Goal: Find specific page/section: Find specific page/section

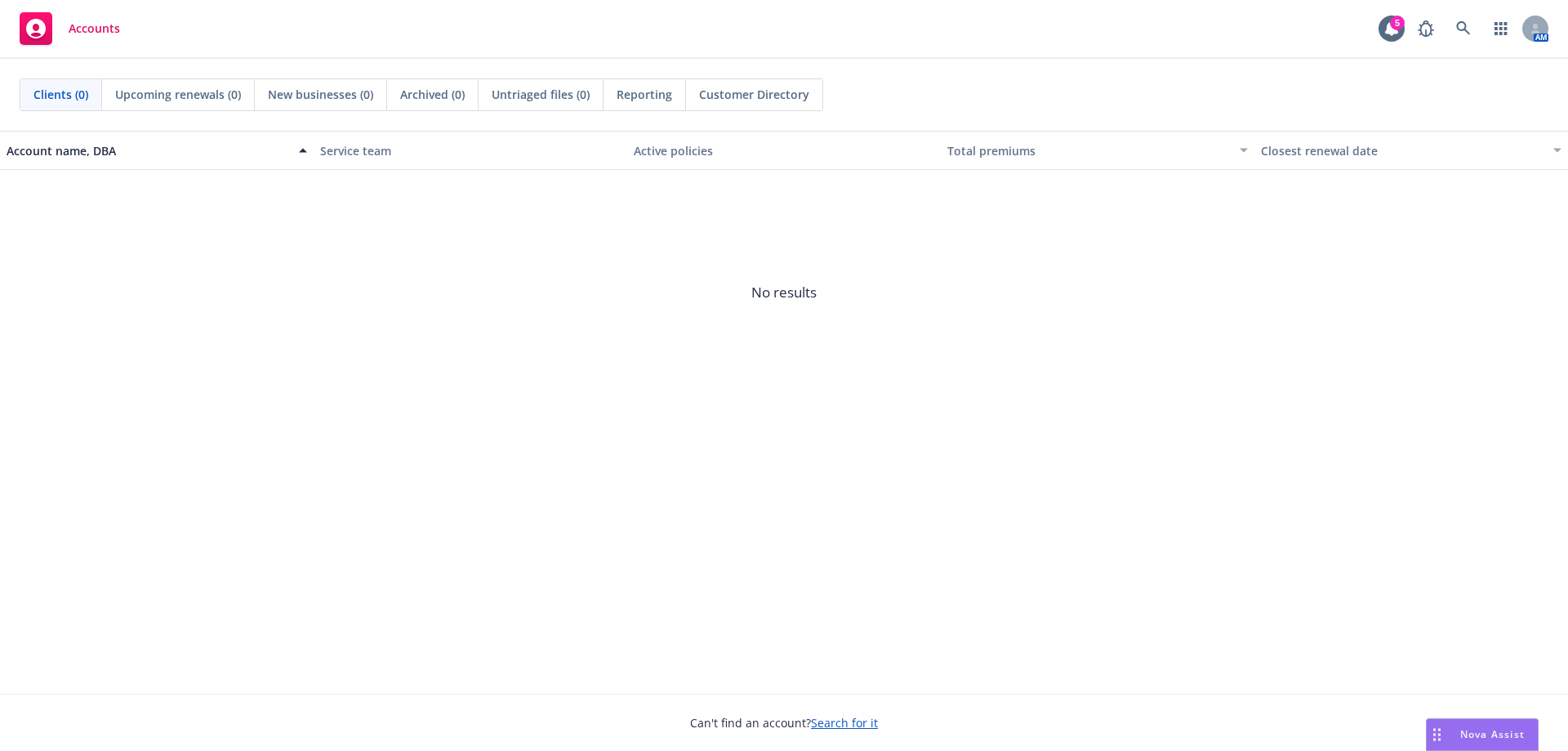
click at [536, 559] on div "Account name, DBA Service team Active policies Total premiums Closest renewal d…" at bounding box center [784, 412] width 1568 height 563
